Goal: Task Accomplishment & Management: Complete application form

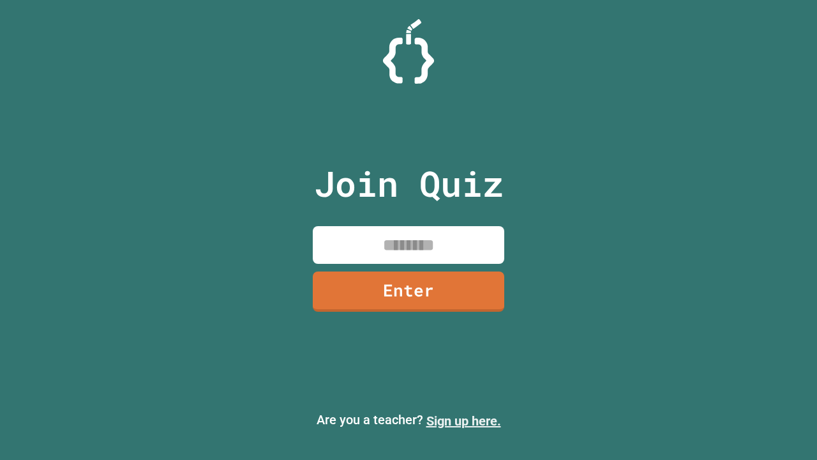
click at [463, 421] on link "Sign up here." at bounding box center [463, 420] width 75 height 15
